Goal: Transaction & Acquisition: Obtain resource

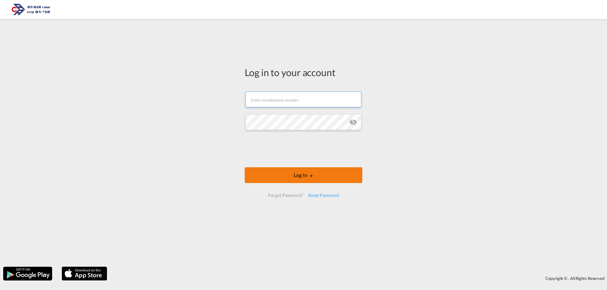
type input "[EMAIL_ADDRESS][DOMAIN_NAME]"
click at [291, 175] on button "Log In" at bounding box center [304, 176] width 118 height 16
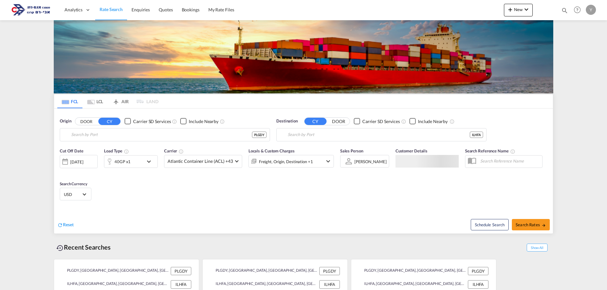
type input "[GEOGRAPHIC_DATA], PLGDY"
type input "[GEOGRAPHIC_DATA], [GEOGRAPHIC_DATA]"
click at [106, 132] on input "[GEOGRAPHIC_DATA], PLGDY" at bounding box center [168, 134] width 195 height 9
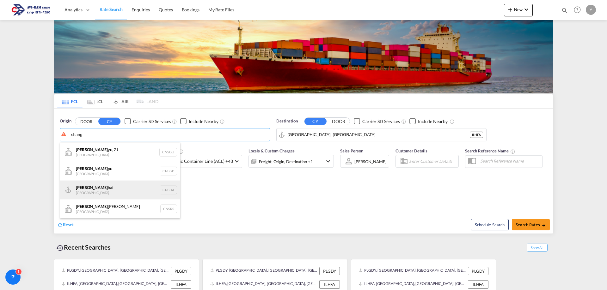
click at [94, 184] on div "Shang hai China CNSHA" at bounding box center [120, 190] width 120 height 19
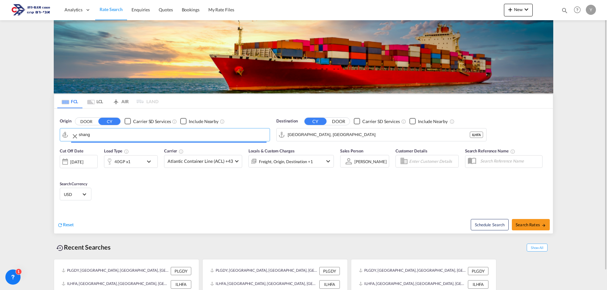
type input "[GEOGRAPHIC_DATA], [GEOGRAPHIC_DATA]"
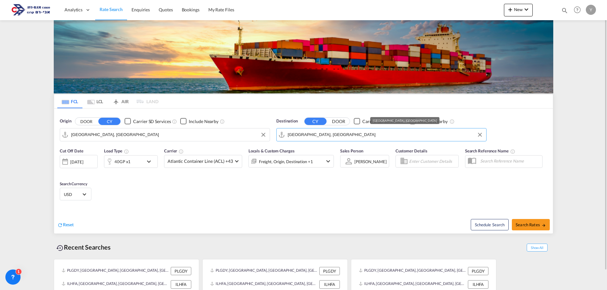
click at [322, 137] on input "[GEOGRAPHIC_DATA], [GEOGRAPHIC_DATA]" at bounding box center [385, 134] width 195 height 9
drag, startPoint x: 104, startPoint y: 137, endPoint x: 59, endPoint y: 147, distance: 45.9
click at [60, 147] on form "Origin DOOR CY Carrier SD Services Include Nearby [GEOGRAPHIC_DATA], CNSHA CNSH…" at bounding box center [303, 171] width 499 height 125
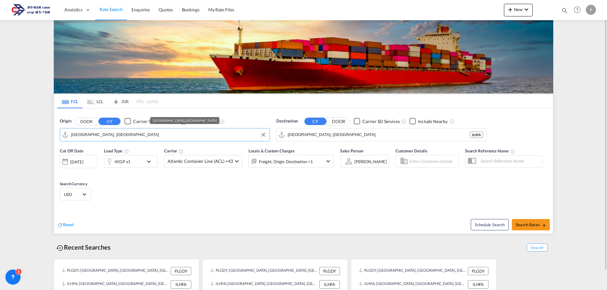
click at [112, 131] on input "[GEOGRAPHIC_DATA], [GEOGRAPHIC_DATA]" at bounding box center [168, 134] width 195 height 9
drag, startPoint x: 108, startPoint y: 134, endPoint x: 65, endPoint y: 140, distance: 43.5
click at [65, 140] on md-input-container "[GEOGRAPHIC_DATA], [GEOGRAPHIC_DATA]" at bounding box center [165, 135] width 210 height 13
click at [95, 101] on md-tab-item "LCL" at bounding box center [95, 102] width 25 height 14
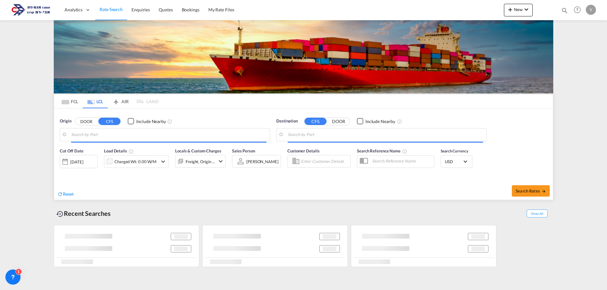
type input "[GEOGRAPHIC_DATA], THBKK"
type input "Ashdod, ILASH"
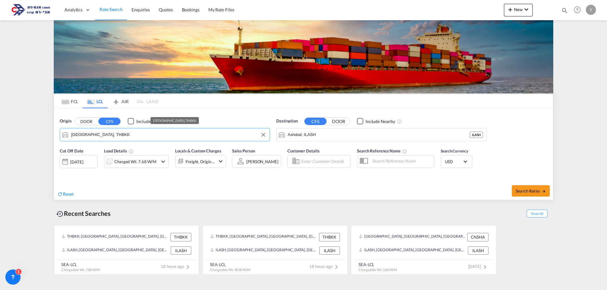
drag, startPoint x: 111, startPoint y: 134, endPoint x: 60, endPoint y: 140, distance: 51.5
click at [60, 140] on div "[GEOGRAPHIC_DATA], THBKK" at bounding box center [165, 134] width 210 height 13
click at [110, 136] on input "[GEOGRAPHIC_DATA], THBKK" at bounding box center [168, 134] width 195 height 9
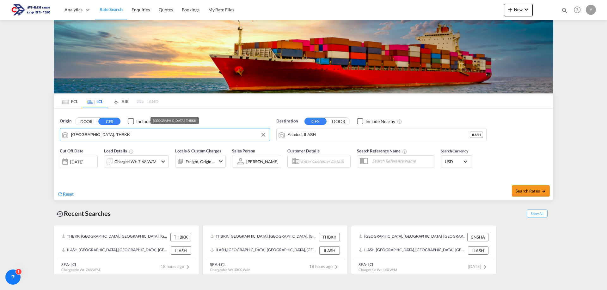
click at [110, 136] on input "[GEOGRAPHIC_DATA], THBKK" at bounding box center [168, 134] width 195 height 9
paste input "[GEOGRAPHIC_DATA], [GEOGRAPHIC_DATA]"
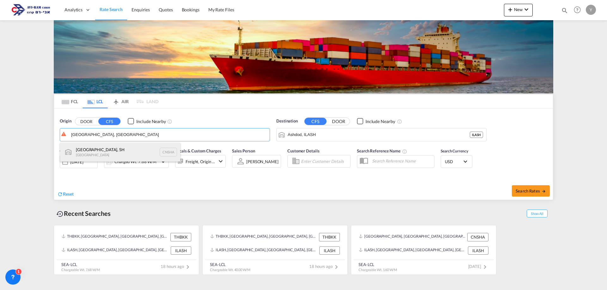
click at [123, 156] on div "[GEOGRAPHIC_DATA], SH China CNSHA" at bounding box center [120, 152] width 120 height 19
type input "[GEOGRAPHIC_DATA], SH, CNSHA"
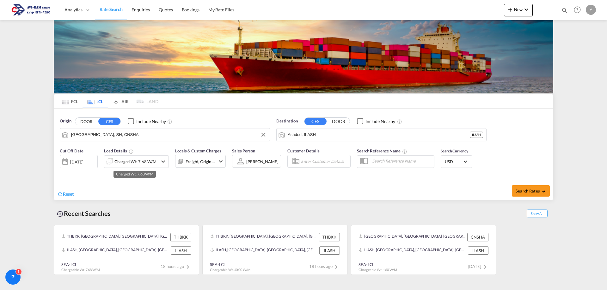
click at [125, 159] on div "Charged Wt: 7.68 W/M" at bounding box center [135, 161] width 42 height 9
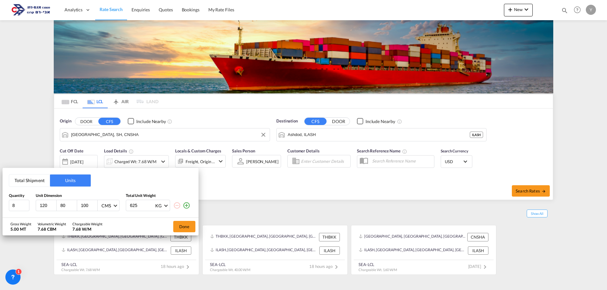
click at [24, 183] on button "Total Shipment" at bounding box center [29, 181] width 41 height 12
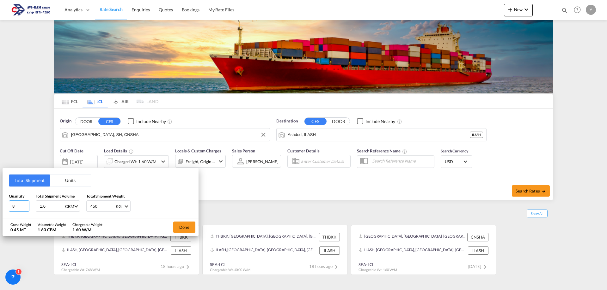
drag, startPoint x: 18, startPoint y: 205, endPoint x: 9, endPoint y: 206, distance: 8.7
click at [9, 206] on input "8" at bounding box center [19, 206] width 21 height 11
drag, startPoint x: 49, startPoint y: 206, endPoint x: 39, endPoint y: 209, distance: 10.4
click at [39, 209] on input "1.6" at bounding box center [51, 206] width 25 height 11
drag, startPoint x: 17, startPoint y: 207, endPoint x: 8, endPoint y: 208, distance: 8.7
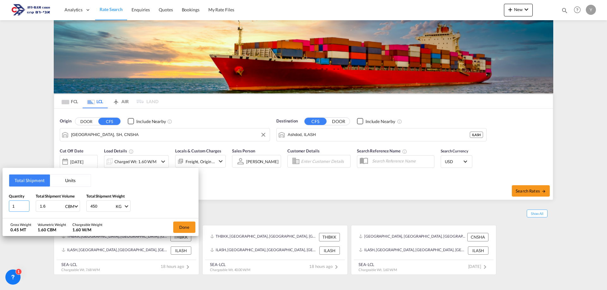
click at [8, 208] on div "Total Shipment Units Quantity 1 Total Shipment Volume 1.6 CBM CBM CFT Total Shi…" at bounding box center [101, 193] width 196 height 51
type input "10"
drag, startPoint x: 48, startPoint y: 205, endPoint x: 8, endPoint y: 212, distance: 40.7
click at [8, 212] on div "Total Shipment Units Quantity 10 Total Shipment Volume 1.6 CBM CBM CFT Total Sh…" at bounding box center [101, 193] width 196 height 51
type input "7"
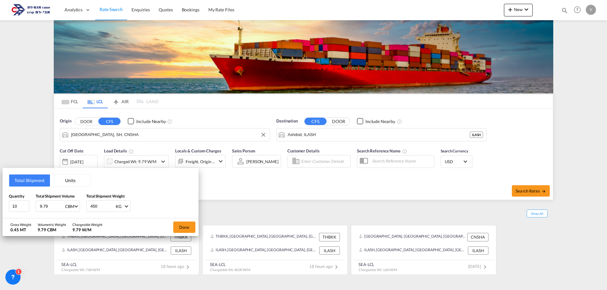
type input "9.79"
drag, startPoint x: 101, startPoint y: 208, endPoint x: 53, endPoint y: 212, distance: 47.3
click at [53, 212] on div "Total Shipment Units Quantity 10 Total Shipment Volume 9.79 CBM CBM CFT Total S…" at bounding box center [101, 193] width 196 height 51
type input "6685"
click at [184, 230] on button "Done" at bounding box center [184, 227] width 22 height 11
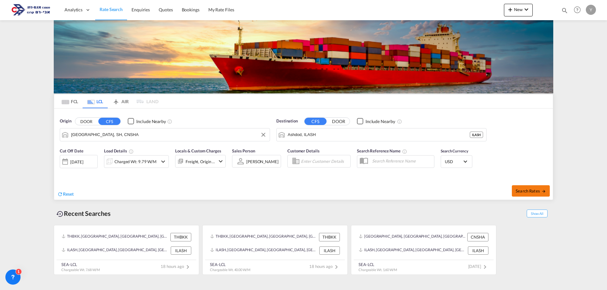
click at [522, 189] on span "Search Rates" at bounding box center [531, 191] width 30 height 5
type input "CNSHA to ILASH / [DATE]"
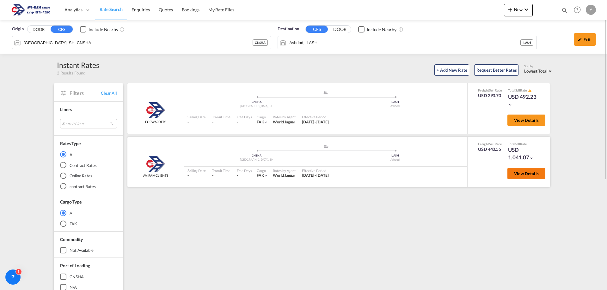
click at [529, 172] on span "View Details" at bounding box center [526, 173] width 25 height 5
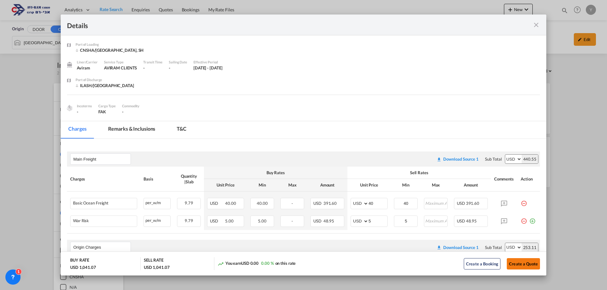
click at [516, 264] on button "Create a Quote" at bounding box center [523, 264] width 33 height 11
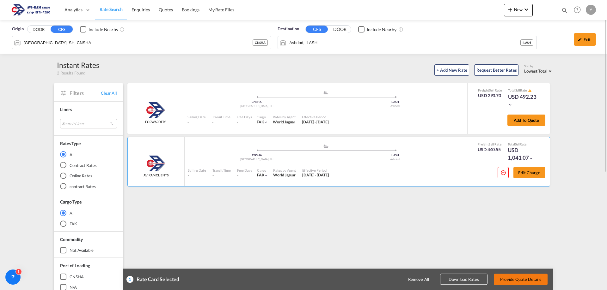
click at [515, 285] on button "Provide Quote Details" at bounding box center [521, 279] width 54 height 11
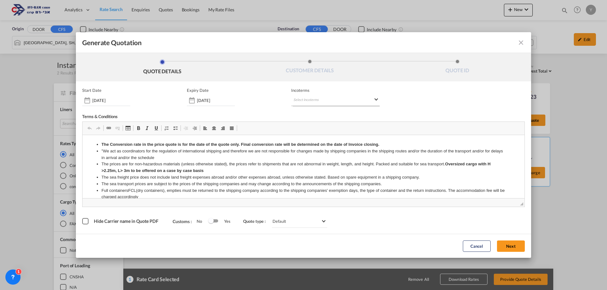
click at [334, 104] on md-select "Select Incoterms CIP - export Carriage and Insurance Paid to DDP - export Deliv…" at bounding box center [335, 100] width 89 height 11
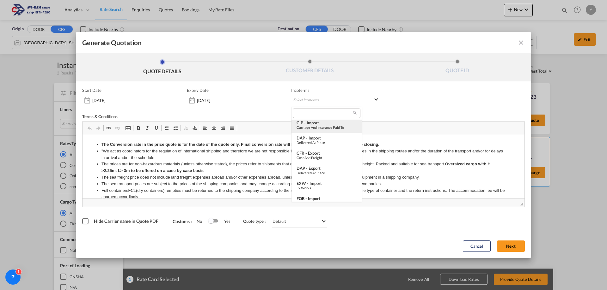
scroll to position [95, 0]
click at [328, 199] on div "FOB - import" at bounding box center [326, 196] width 60 height 5
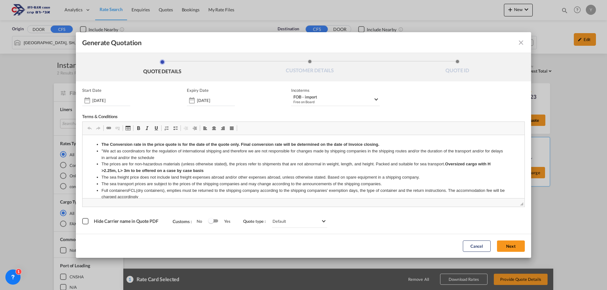
click at [510, 242] on button "Next" at bounding box center [511, 246] width 28 height 11
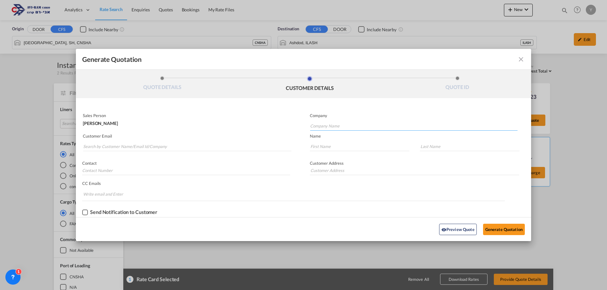
click at [336, 126] on input "Company Name" at bounding box center [413, 125] width 207 height 9
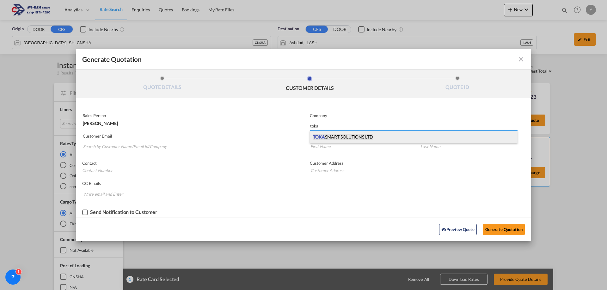
click at [332, 140] on span "TOKA SMART SOLUTIONS LTD" at bounding box center [343, 137] width 60 height 6
type input "TOKA SMART SOLUTIONS LTD"
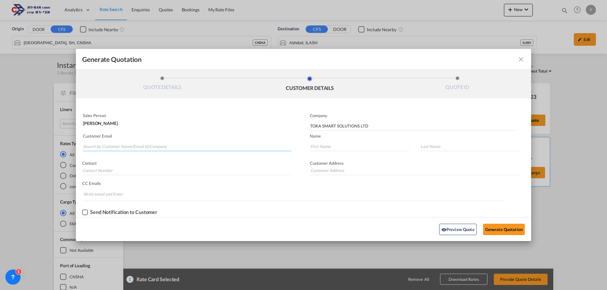
click at [107, 145] on input "Search by Customer Name/Email Id/Company" at bounding box center [187, 146] width 208 height 9
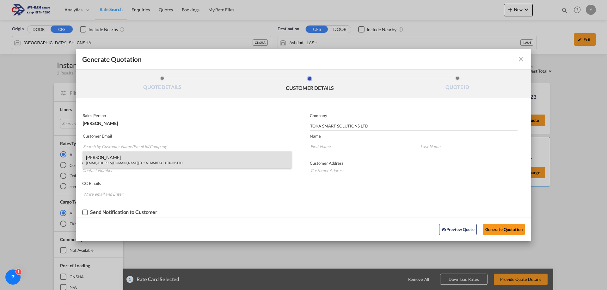
click at [103, 155] on div "[PERSON_NAME] [EMAIL_ADDRESS][DOMAIN_NAME] | TOKA SMART SOLUTIONS LTD" at bounding box center [187, 159] width 209 height 17
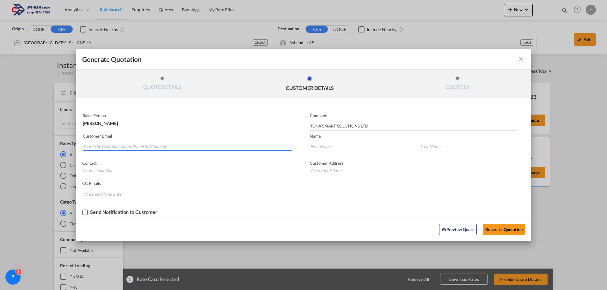
type input "[EMAIL_ADDRESS][DOMAIN_NAME]"
type input "[PERSON_NAME]"
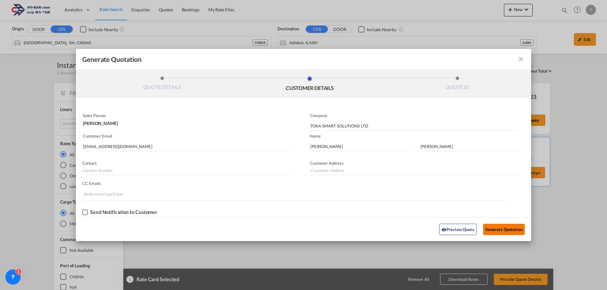
click at [506, 229] on button "Generate Quotation" at bounding box center [504, 229] width 42 height 11
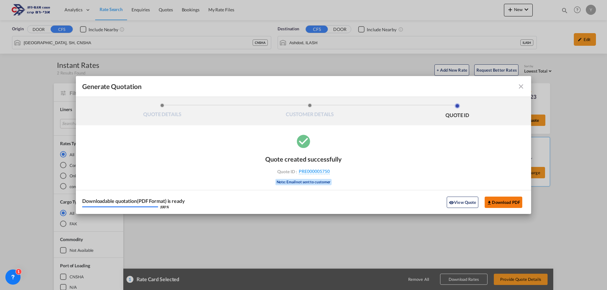
click at [503, 206] on button "Download PDF" at bounding box center [504, 202] width 38 height 11
